Goal: Navigation & Orientation: Go to known website

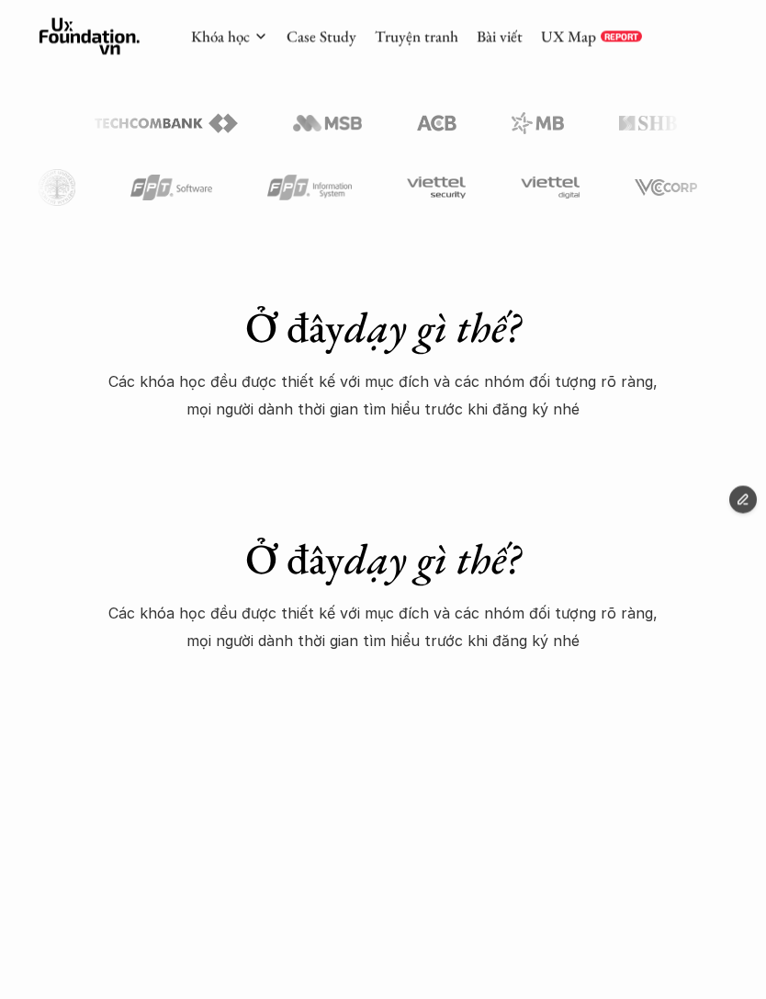
scroll to position [784, 0]
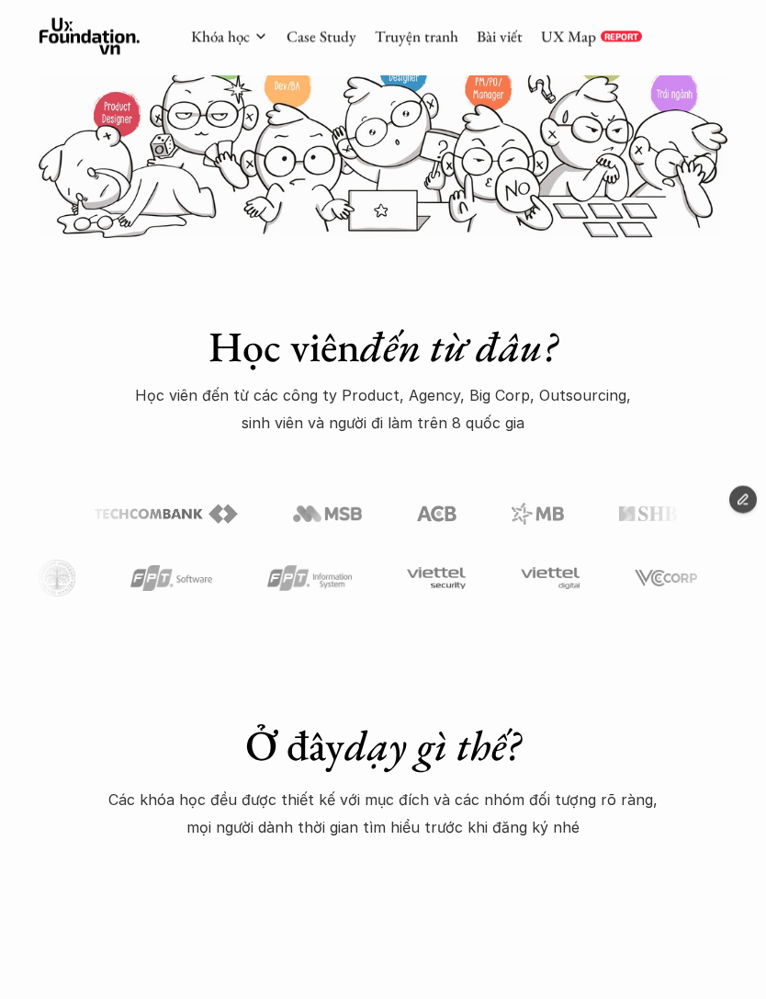
scroll to position [399, 0]
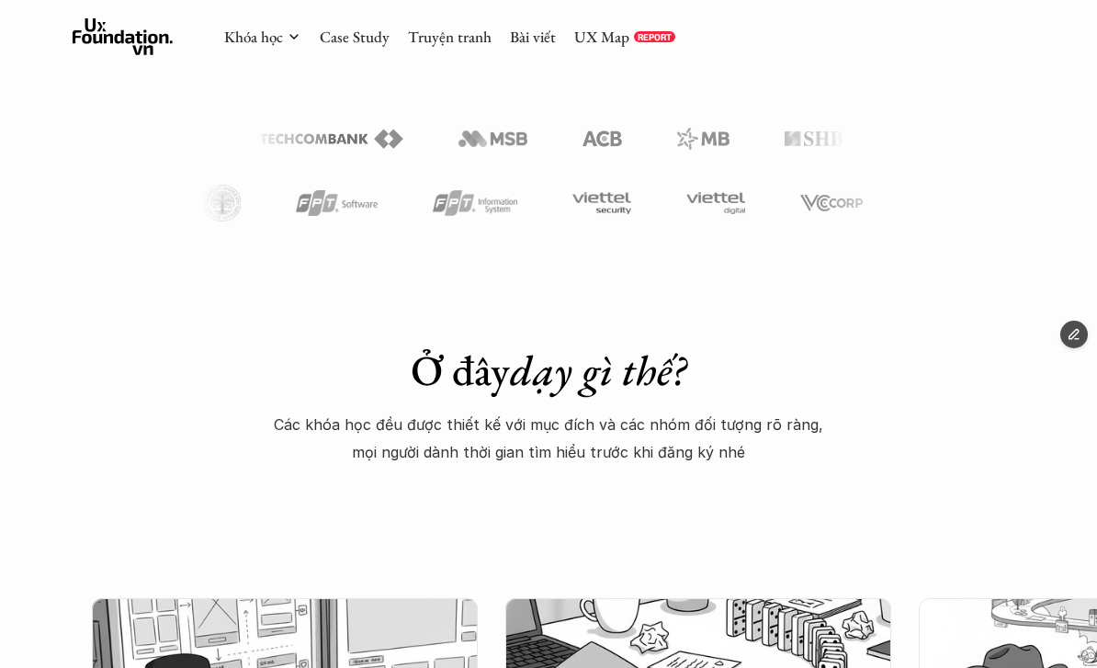
scroll to position [787, 0]
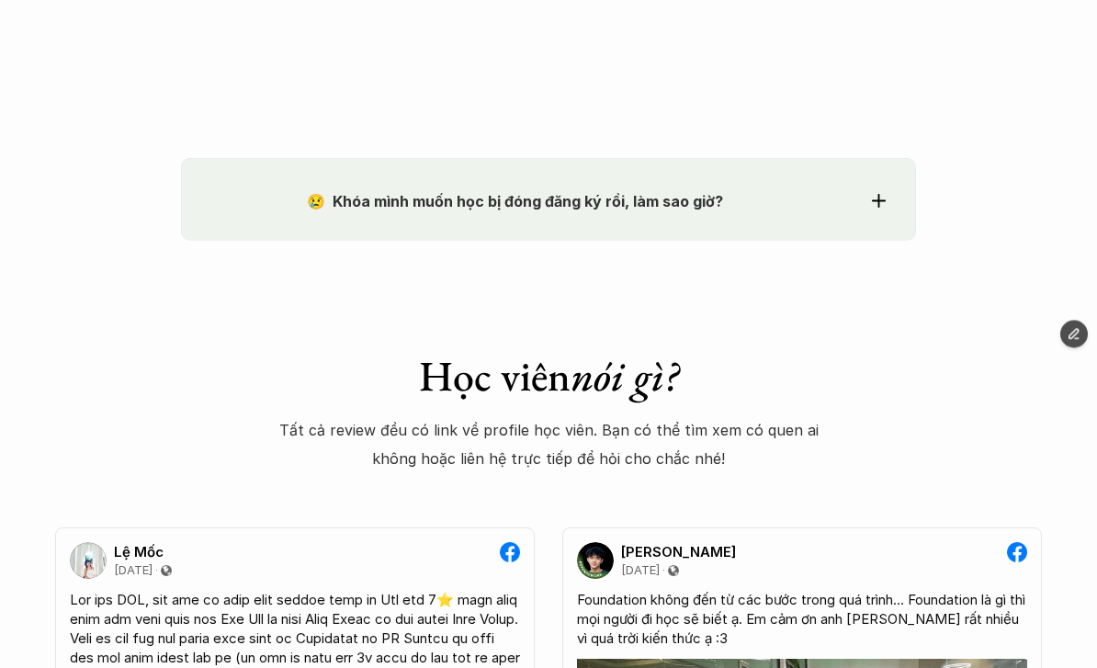
scroll to position [2143, 0]
